Goal: Task Accomplishment & Management: Use online tool/utility

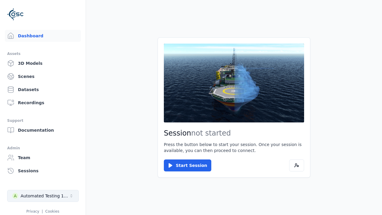
click at [43, 196] on div "Automated Testing 1 - Playwright" at bounding box center [45, 196] width 48 height 6
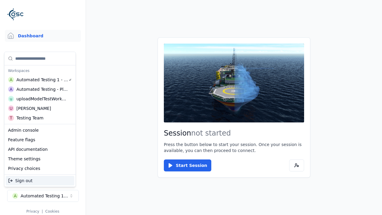
click at [41, 99] on div "uploadModelTestWorkspace" at bounding box center [41, 99] width 51 height 6
click at [191, 107] on html "Support Dashboard Assets 3D Models Scenes Datasets Recordings Support Documenta…" at bounding box center [191, 107] width 382 height 215
click at [43, 63] on link "3D Models" at bounding box center [43, 63] width 76 height 12
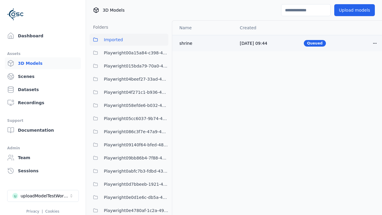
click at [375, 43] on html "Support Dashboard Assets 3D Models Scenes Datasets Recordings Support Documenta…" at bounding box center [191, 107] width 382 height 215
click at [362, 66] on div "Delete" at bounding box center [361, 67] width 35 height 10
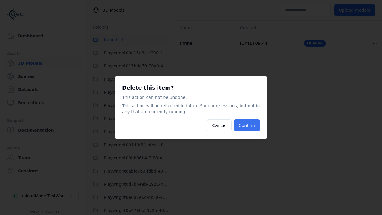
click at [247, 125] on button "Confirm" at bounding box center [247, 125] width 26 height 12
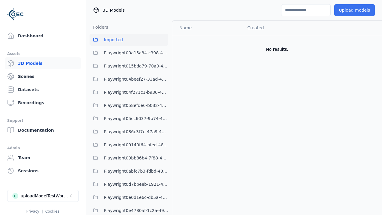
click at [354, 10] on button "Upload models" at bounding box center [354, 10] width 41 height 12
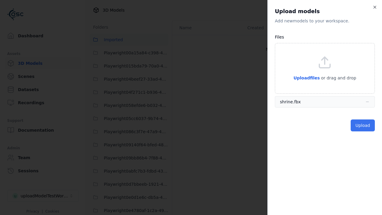
click at [363, 125] on button "Upload" at bounding box center [363, 125] width 24 height 12
